Goal: Information Seeking & Learning: Learn about a topic

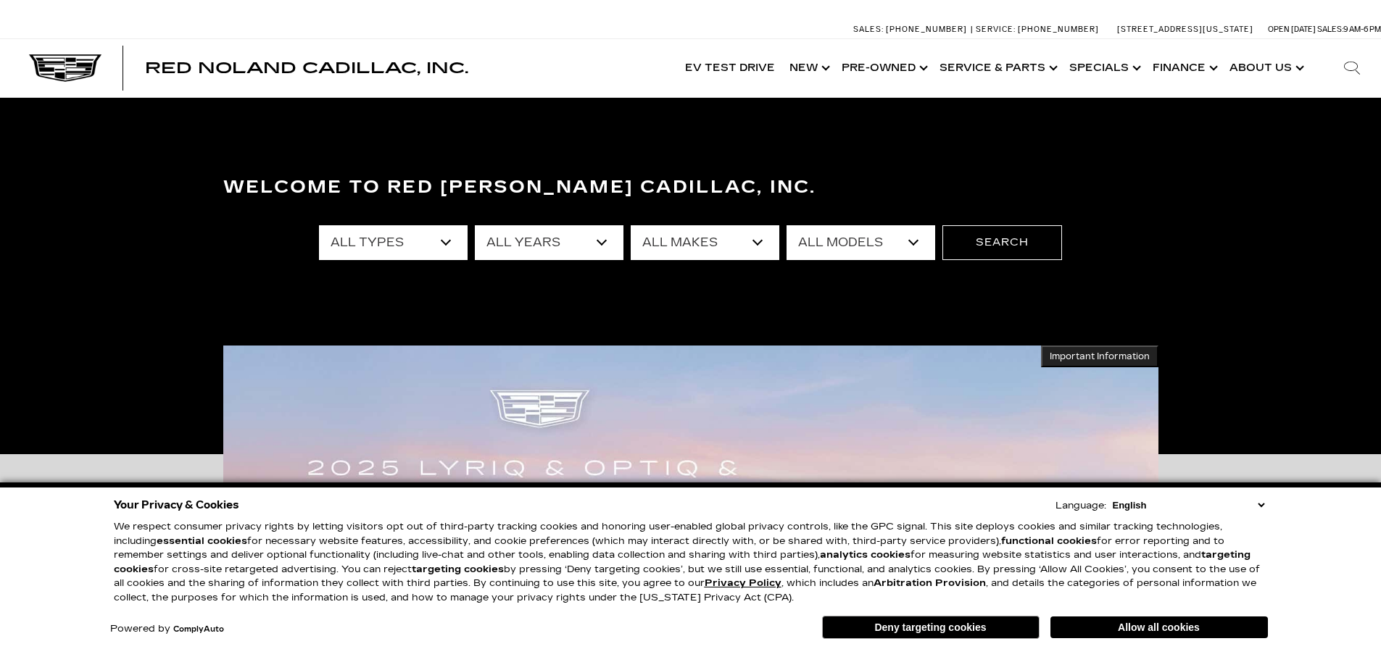
click at [319, 225] on select "All Types New Used Certified Used Demo" at bounding box center [393, 242] width 149 height 35
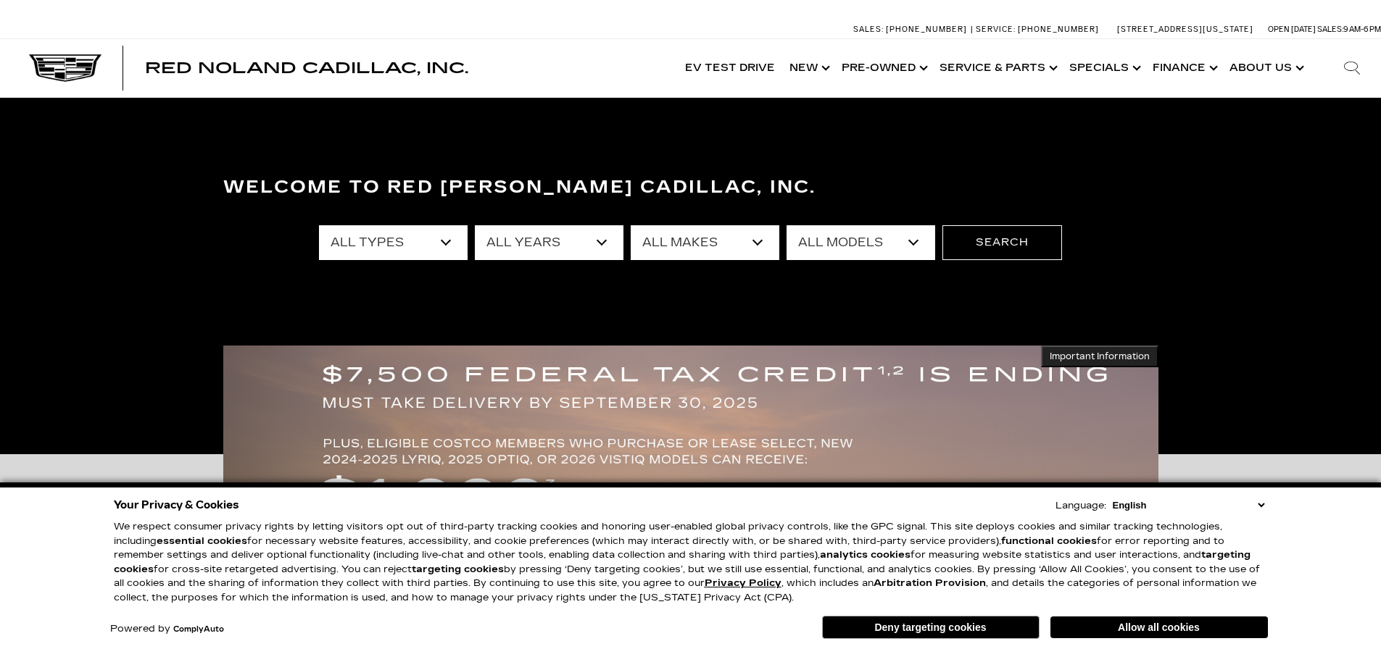
click at [589, 250] on select "All Years 2026 2025 2024 2023 2022 2021 2020 2019 2018 2015 2014 2011 2008" at bounding box center [549, 242] width 149 height 35
select select "2025"
click at [475, 225] on select "All Years 2026 2025 2024 2023 2022 2021 2020 2019 2018 2015 2014 2011 2008" at bounding box center [549, 242] width 149 height 35
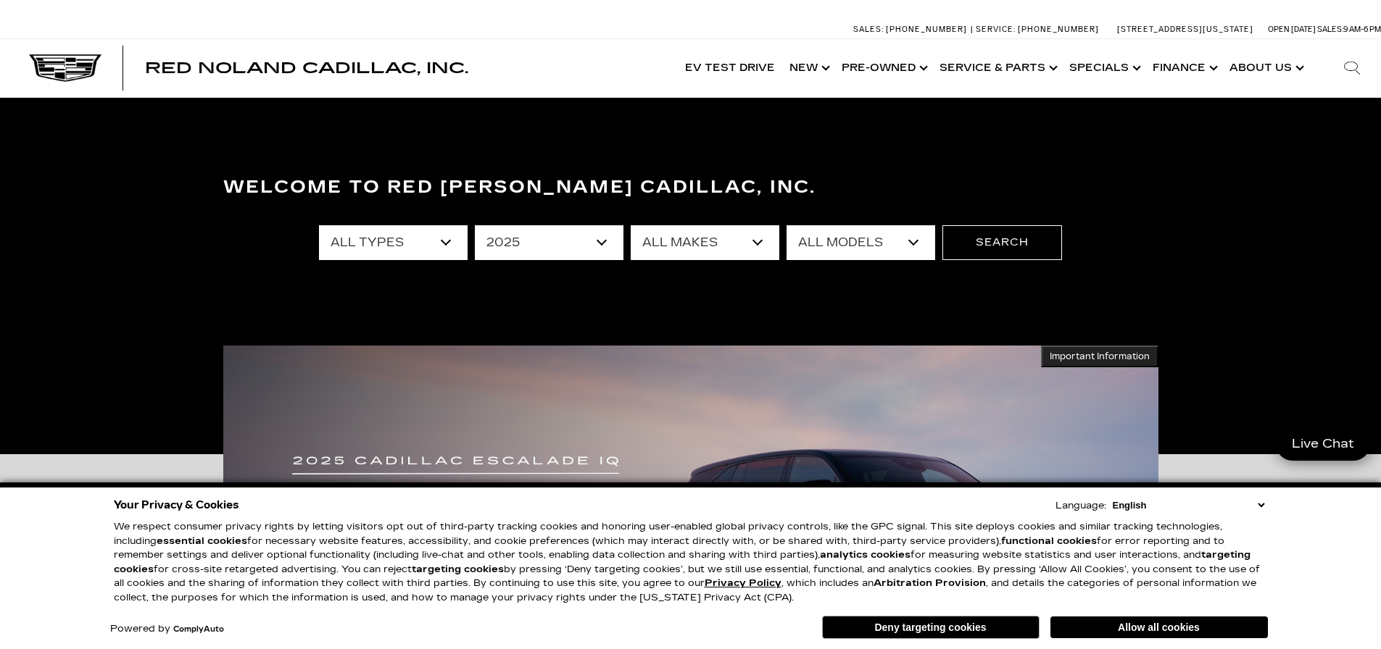
click at [726, 259] on select "All Makes Audi Cadillac Honda Toyota" at bounding box center [705, 242] width 149 height 35
select select "Cadillac"
click at [631, 225] on select "All Makes Audi Cadillac Honda Toyota" at bounding box center [705, 242] width 149 height 35
click at [865, 244] on select "All Models CT4 CT5 Escalade Escalade ESV ESCALADE IQ LYRIQ OPTIQ XT5 XT6" at bounding box center [860, 242] width 149 height 35
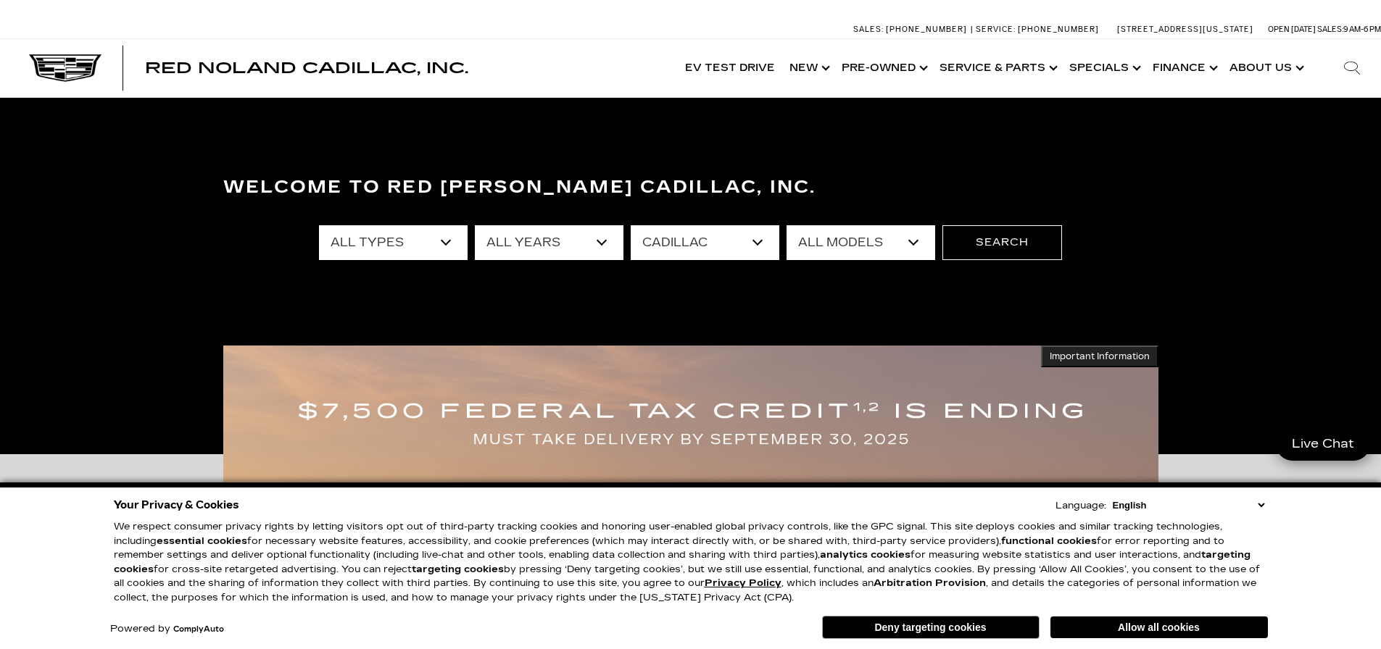
click at [992, 175] on h3 "Welcome to Red Noland Cadillac, Inc." at bounding box center [690, 187] width 935 height 29
click at [597, 243] on select "All Years 2025" at bounding box center [549, 242] width 149 height 35
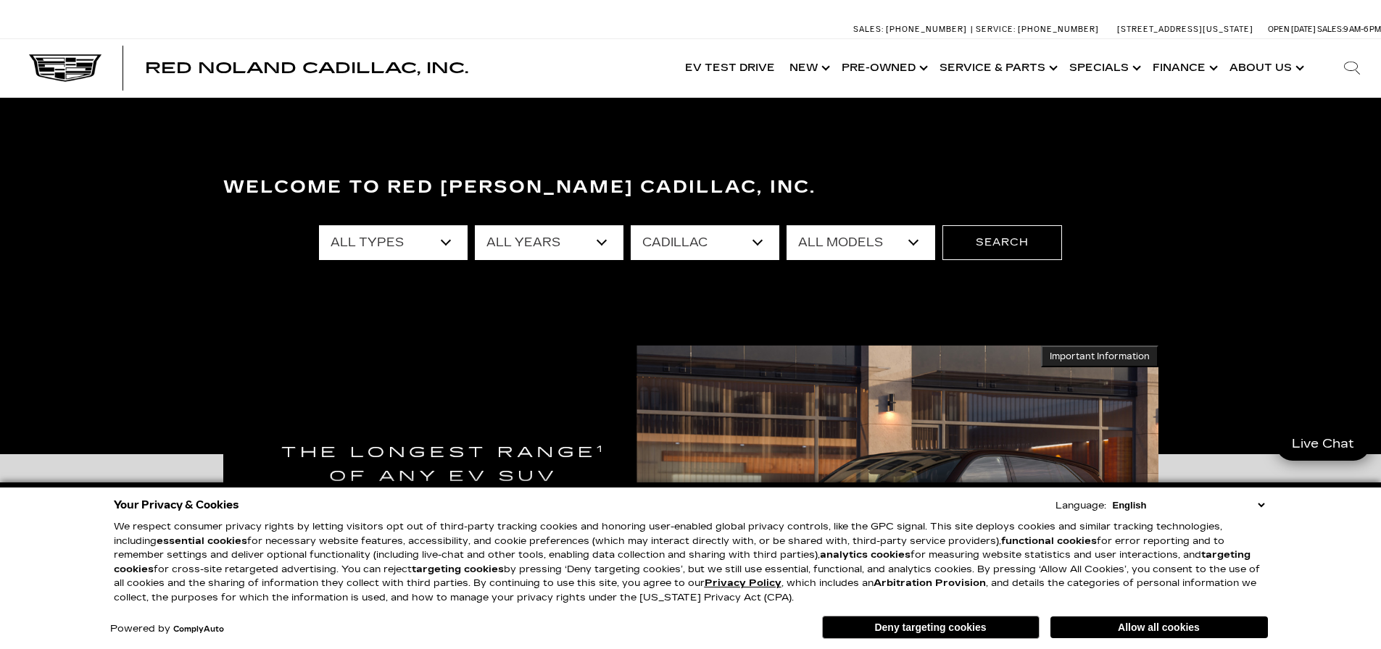
select select "Filter by year"
click at [475, 225] on select "All Years 2025" at bounding box center [549, 242] width 149 height 35
click at [838, 246] on select "All Models CT4 CT5 DTS Escalade Escalade ESV ESCALADE IQ ESCALADE IQL LYRIQ OPT…" at bounding box center [860, 242] width 149 height 35
select select "XT4"
click at [786, 225] on select "All Models CT4 CT5 DTS Escalade Escalade ESV ESCALADE IQ ESCALADE IQL LYRIQ OPT…" at bounding box center [860, 242] width 149 height 35
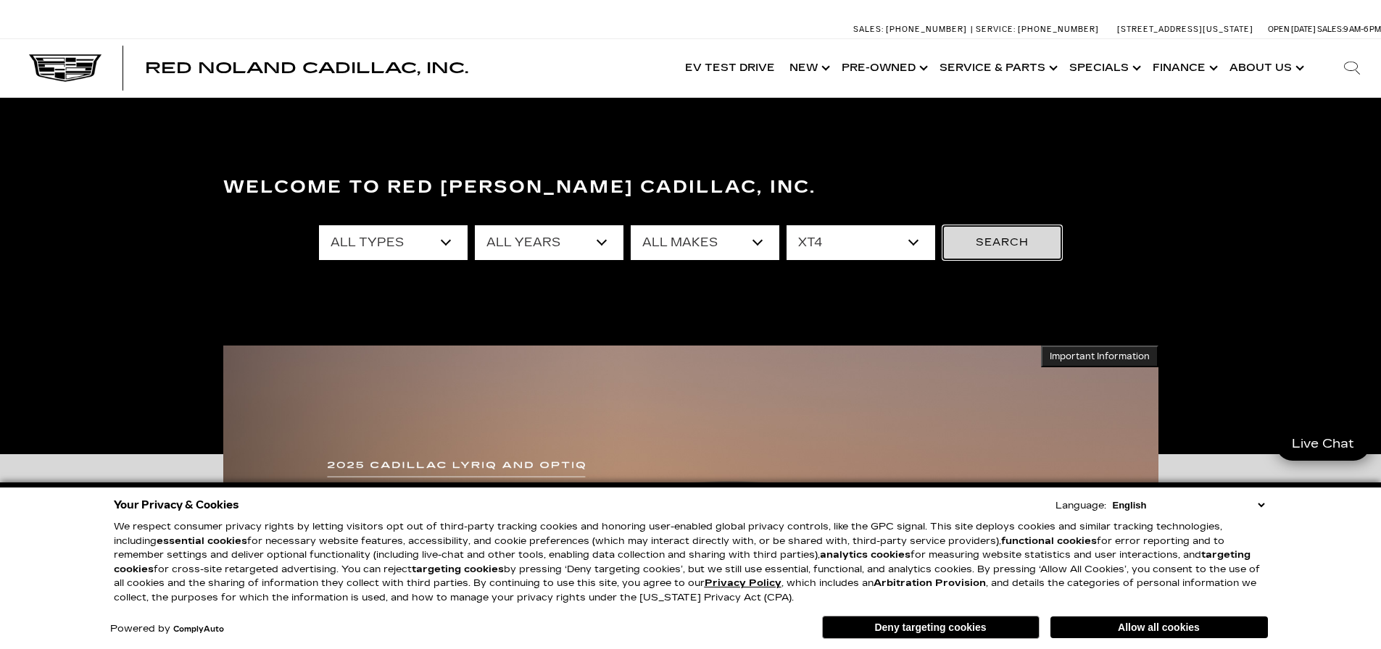
click at [980, 247] on button "Search" at bounding box center [1002, 242] width 120 height 35
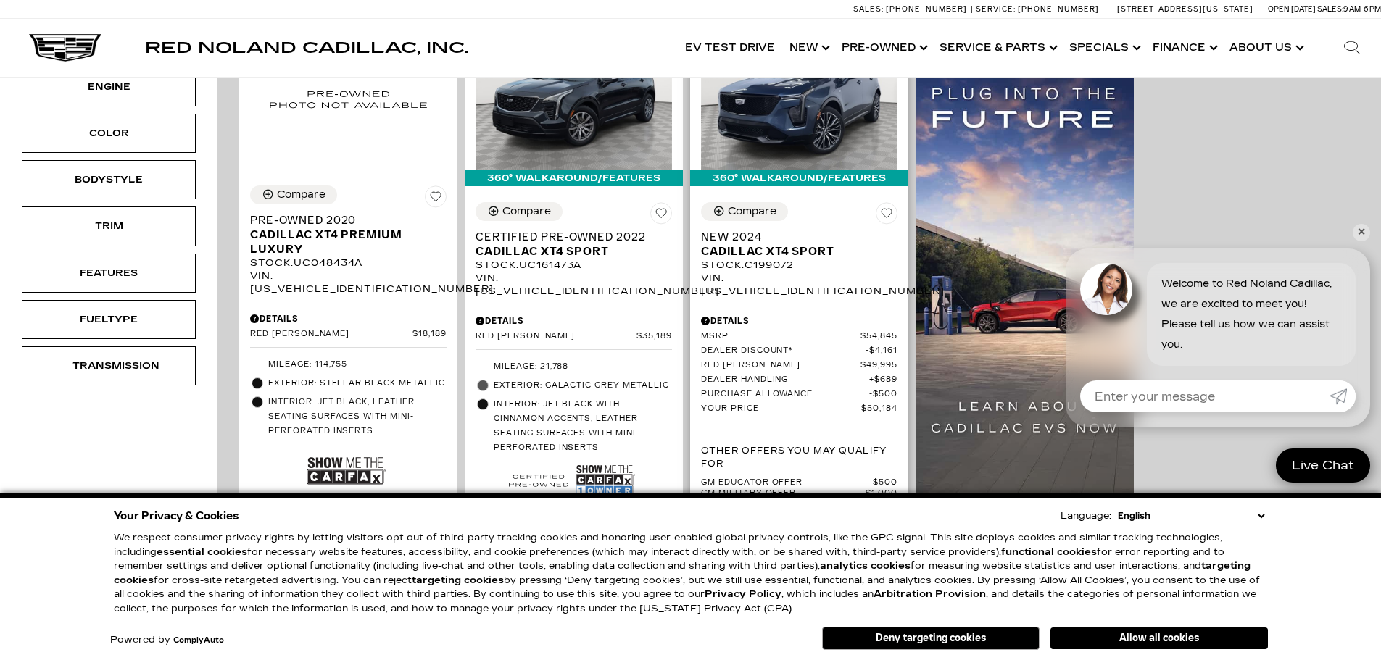
scroll to position [217, 0]
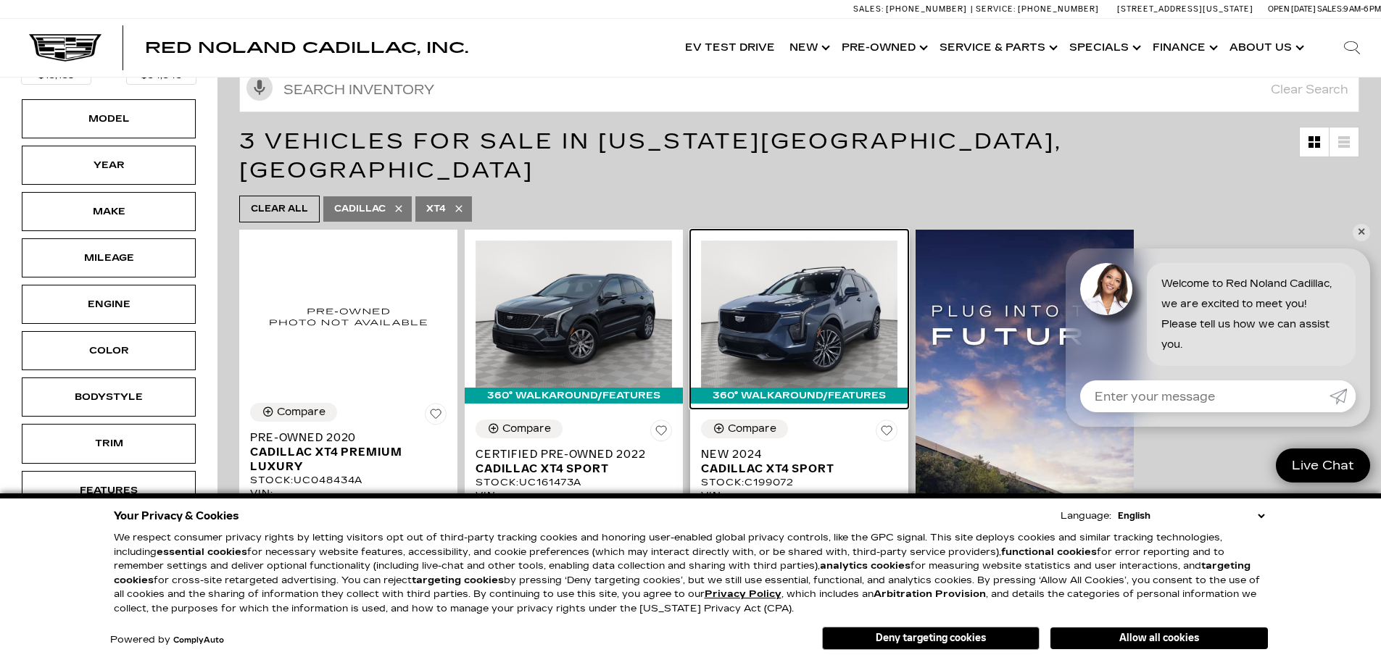
click at [831, 283] on img at bounding box center [799, 314] width 196 height 147
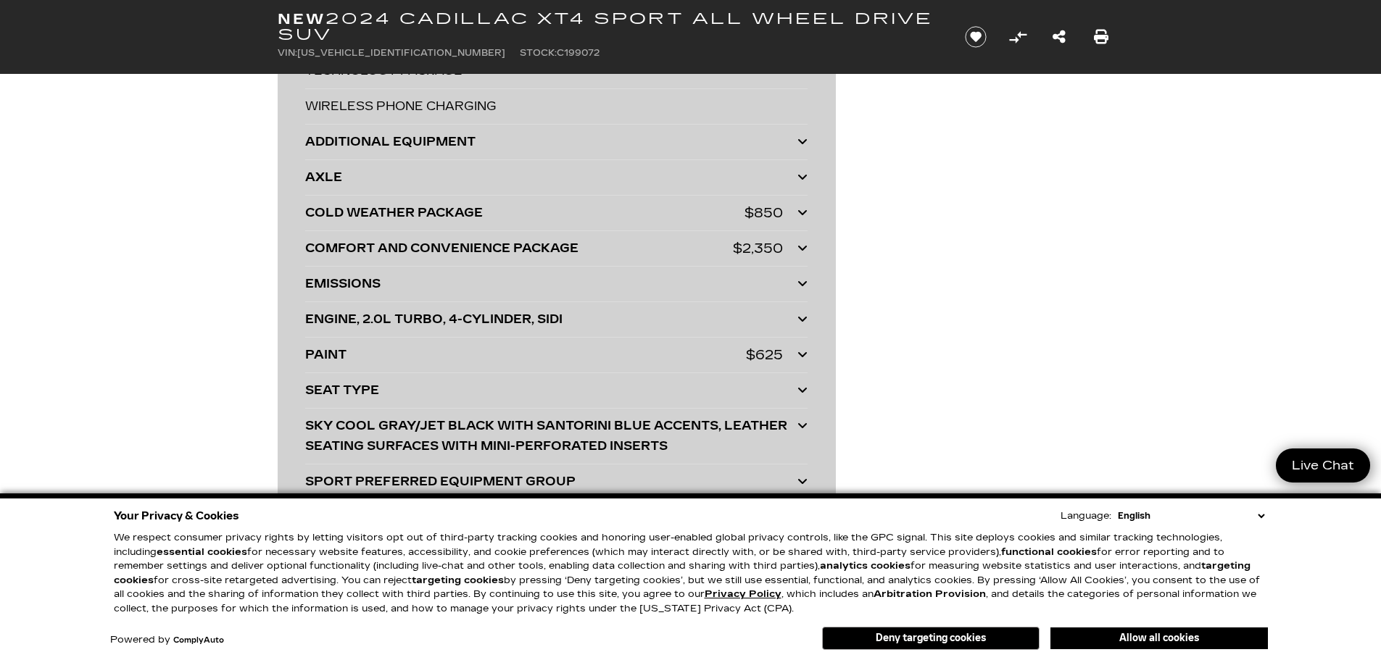
scroll to position [3987, 0]
